Goal: Information Seeking & Learning: Understand process/instructions

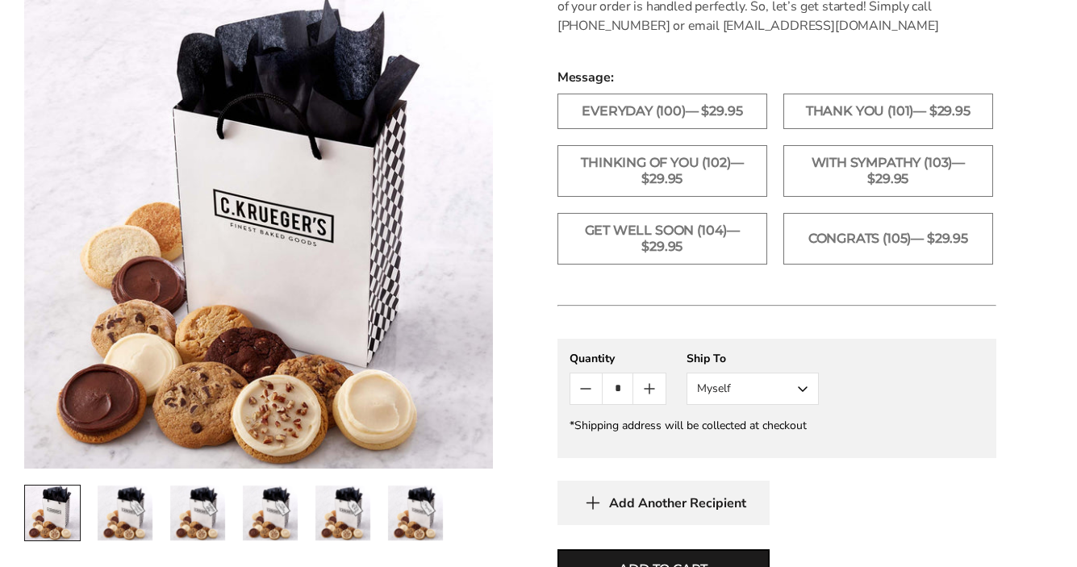
scroll to position [1651, 0]
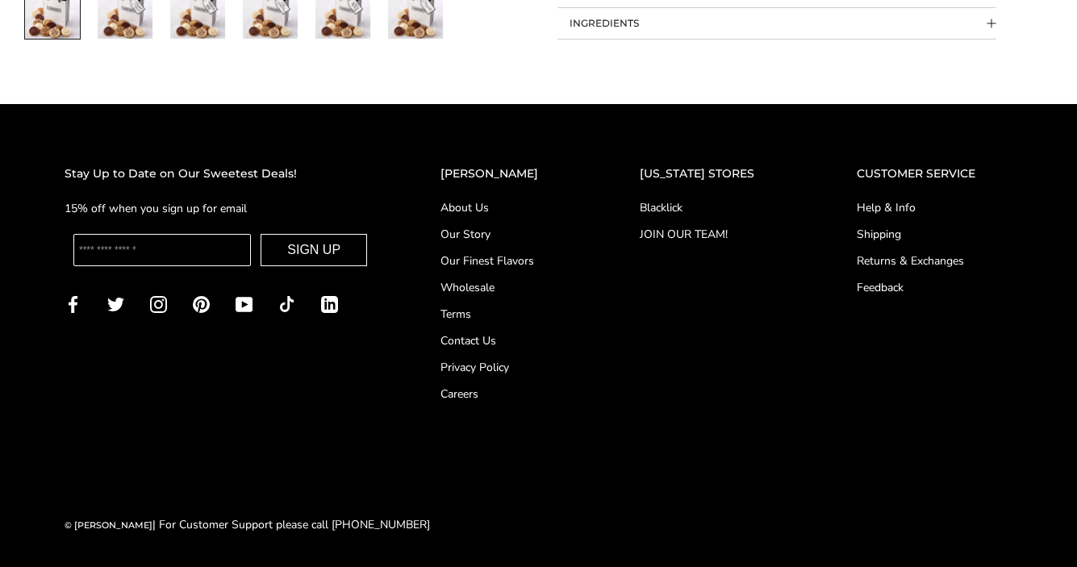
click at [880, 230] on link "Shipping" at bounding box center [934, 234] width 156 height 17
